Goal: Find specific page/section: Find specific page/section

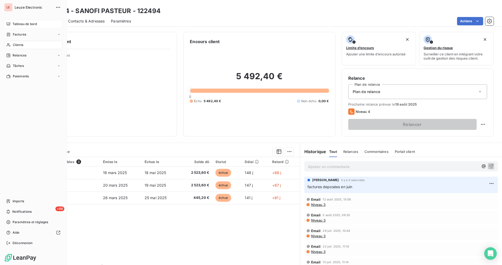
click at [13, 23] on span "Tableau de bord" at bounding box center [25, 24] width 24 height 5
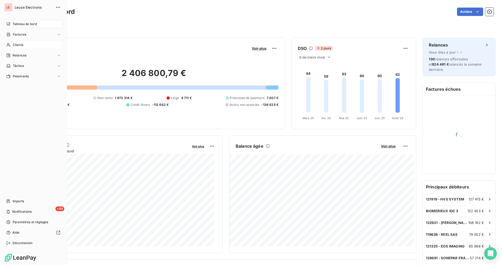
click at [24, 44] on div "Clients" at bounding box center [33, 45] width 58 height 8
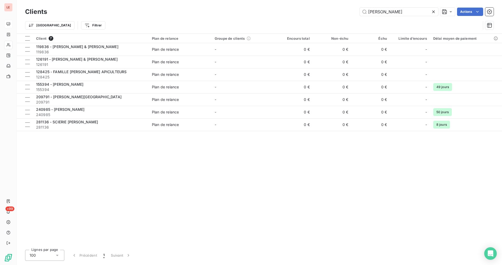
click at [334, 13] on icon at bounding box center [433, 11] width 5 height 5
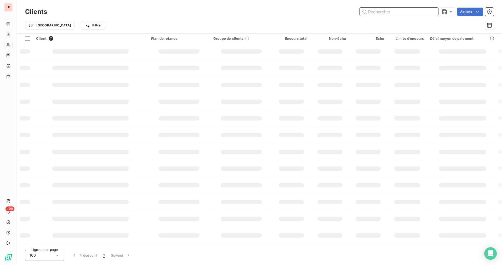
click at [334, 8] on input "text" at bounding box center [399, 12] width 78 height 8
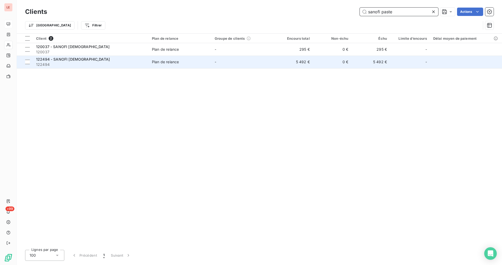
type input "sanofi paste"
click at [334, 65] on td "5 492 €" at bounding box center [370, 62] width 39 height 13
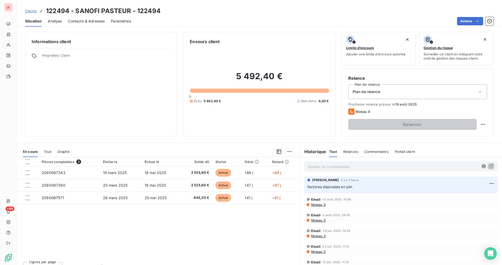
click at [334, 163] on div "Ajouter un commentaire ﻿" at bounding box center [393, 166] width 170 height 7
click at [334, 164] on p "Ajouter un commentaire ﻿" at bounding box center [393, 166] width 170 height 7
